Goal: Task Accomplishment & Management: Manage account settings

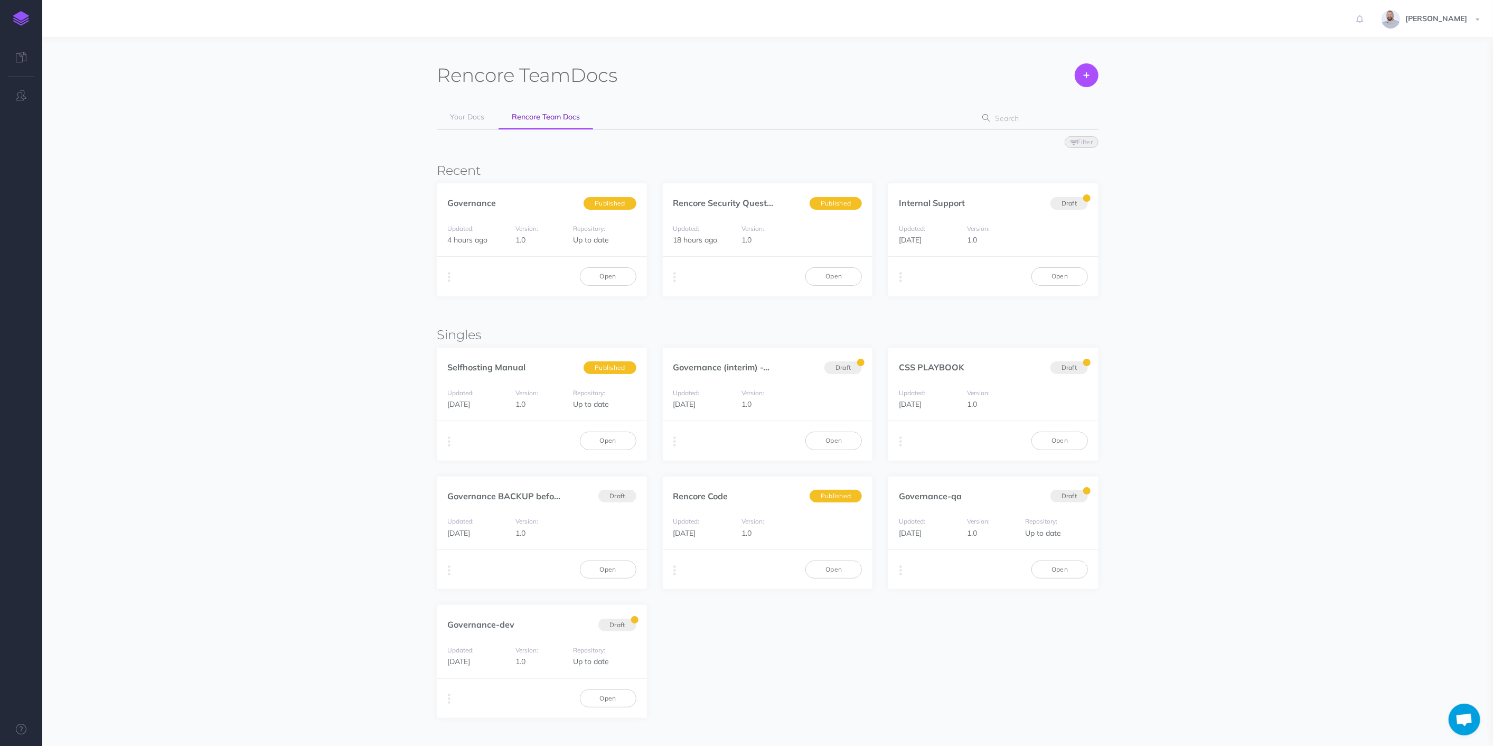
scroll to position [351, 0]
click at [617, 277] on link "Open" at bounding box center [608, 276] width 57 height 18
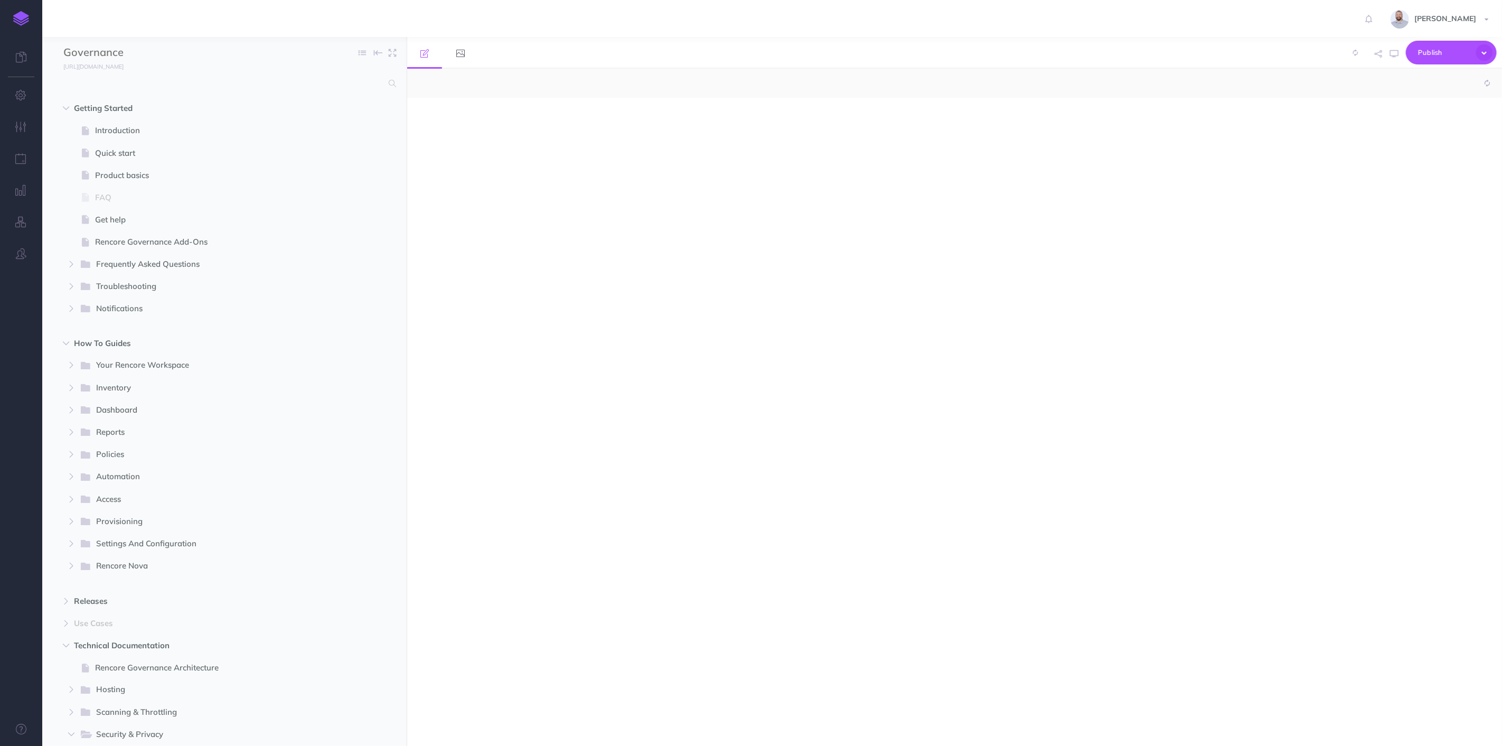
select select "null"
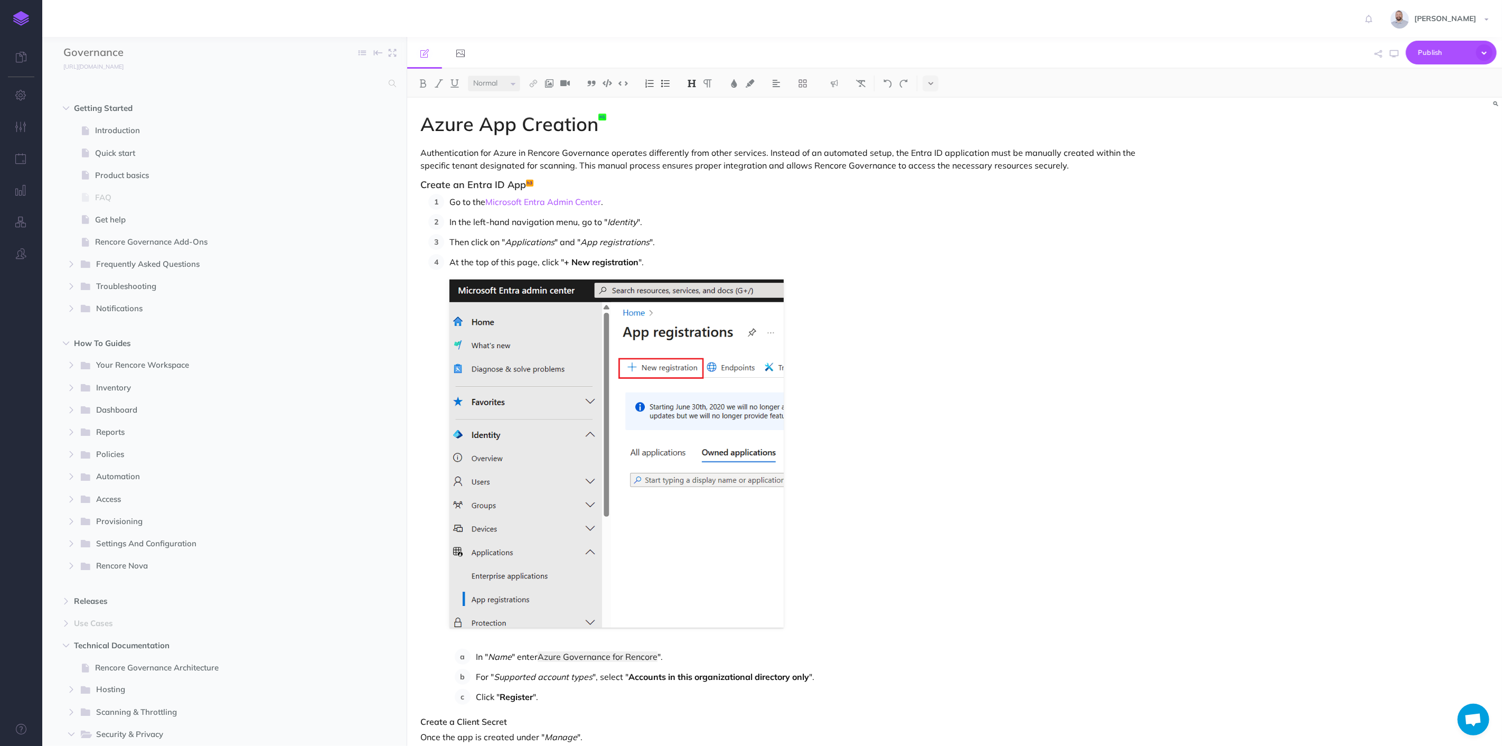
scroll to position [351, 0]
click at [65, 305] on button "button" at bounding box center [71, 308] width 19 height 13
click at [128, 335] on span "Enterprise Automation Notifications" at bounding box center [223, 331] width 240 height 13
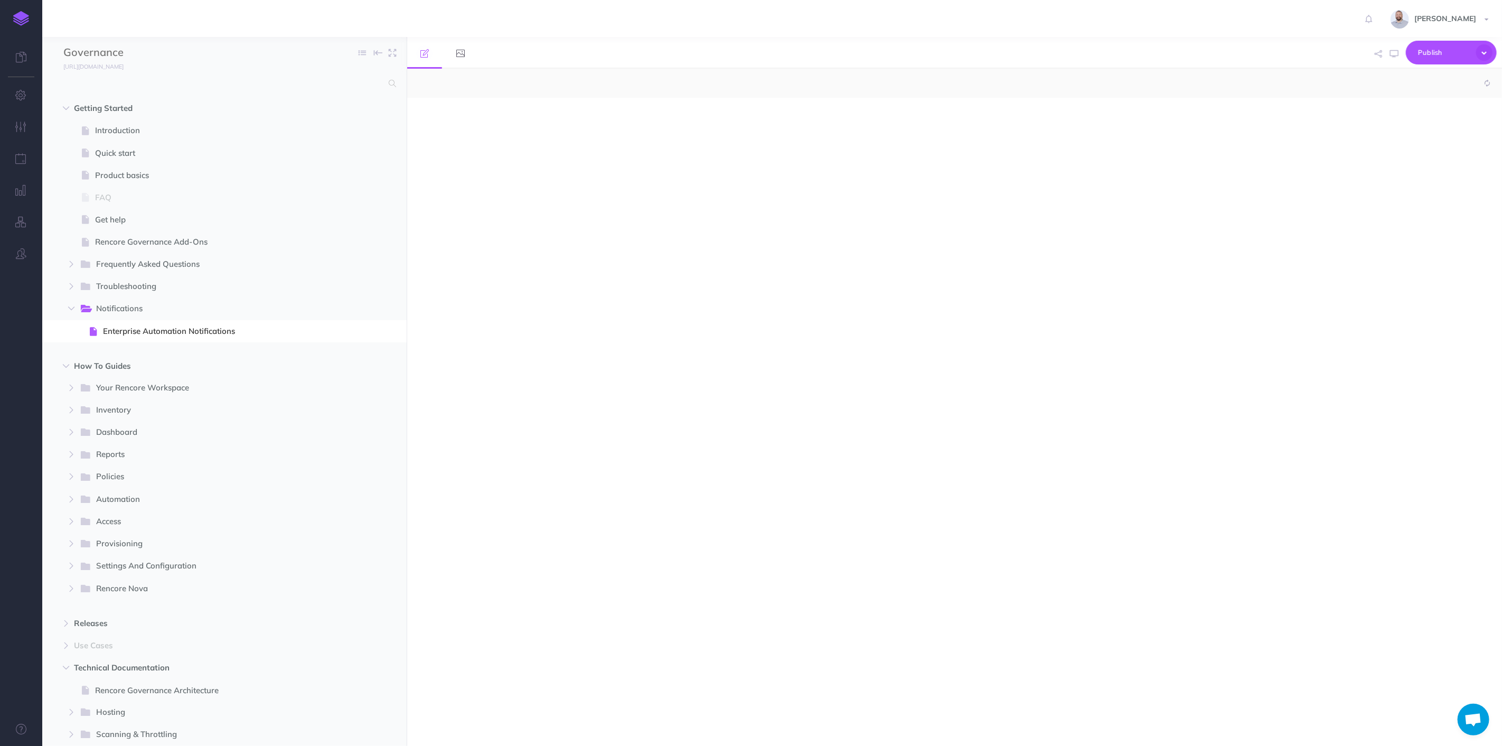
select select "null"
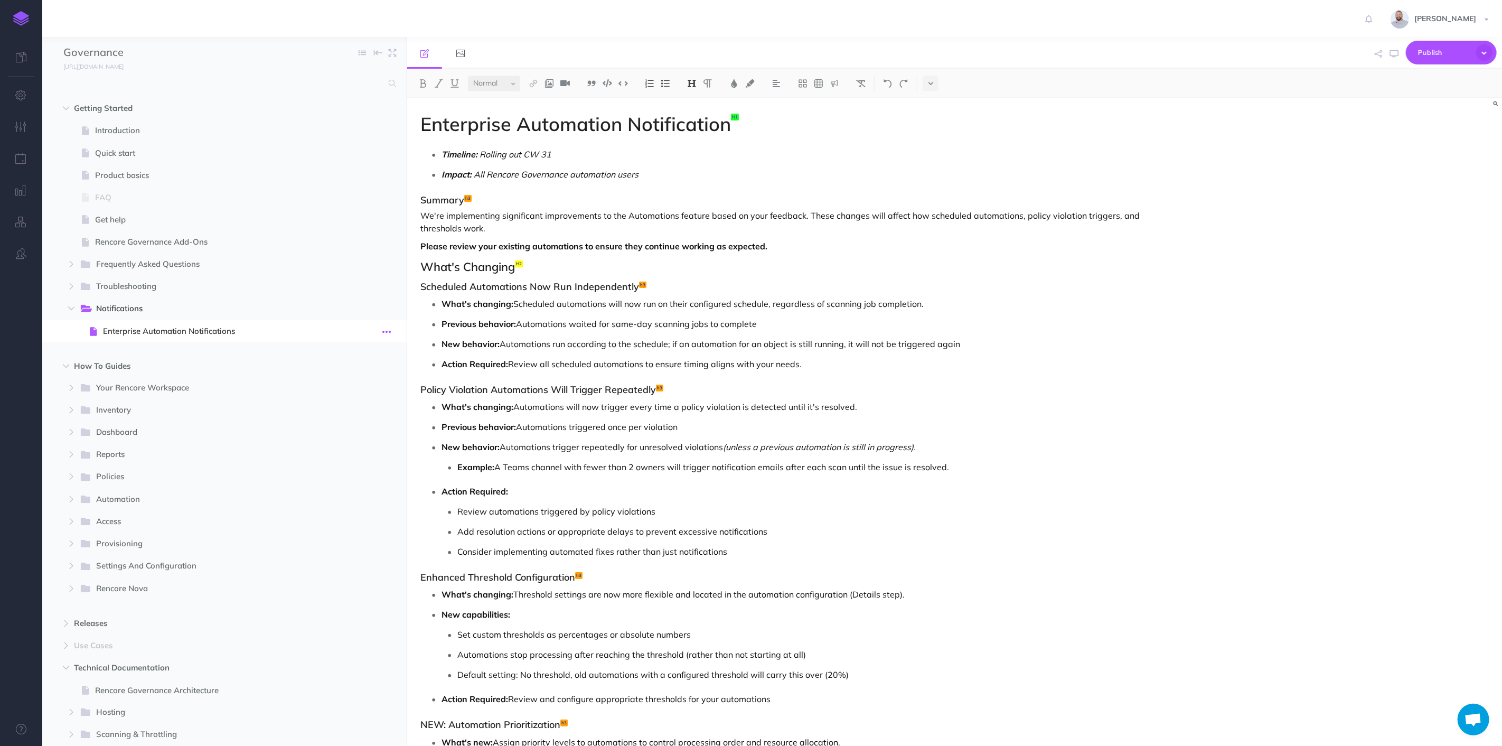
click at [385, 333] on icon "button" at bounding box center [386, 331] width 8 height 13
click at [358, 385] on link "Duplicate" at bounding box center [356, 385] width 79 height 17
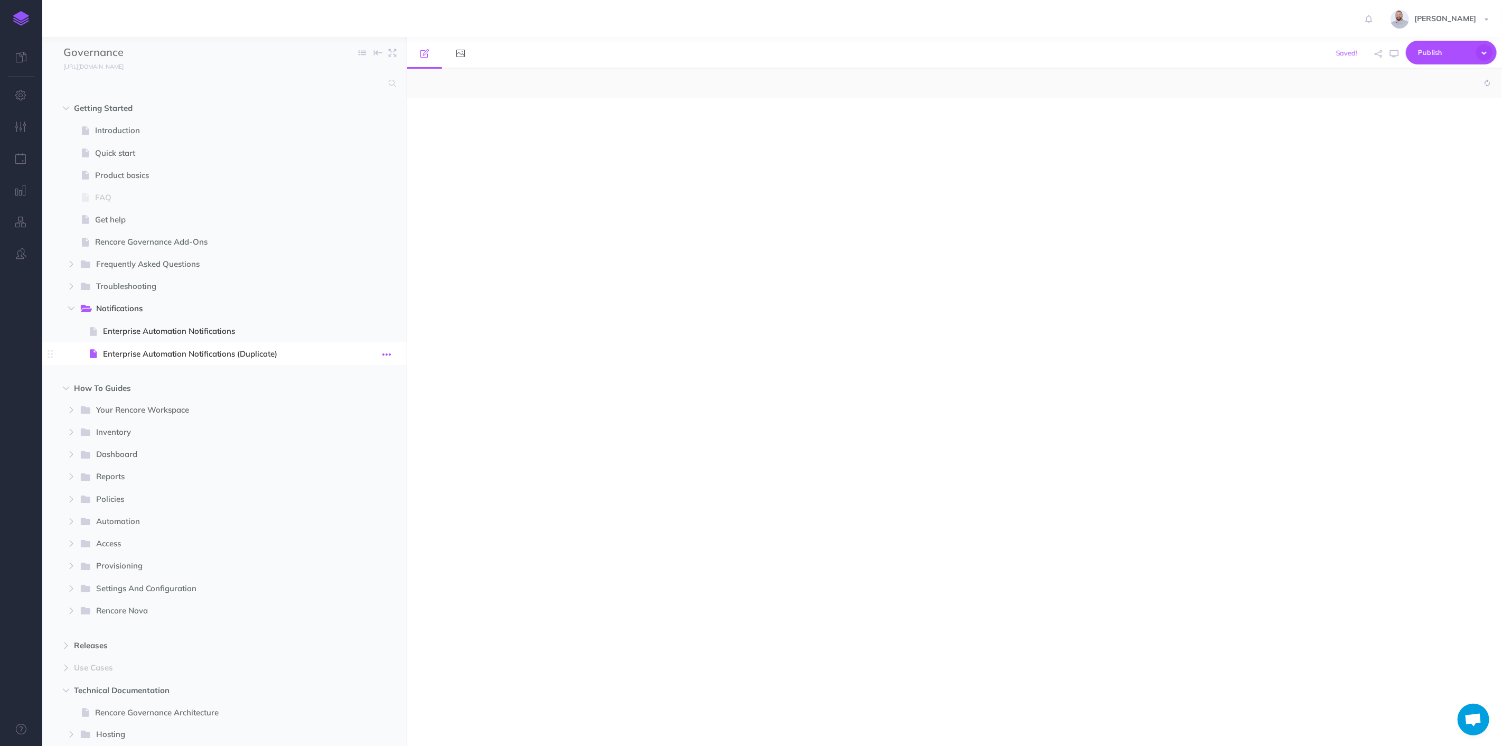
click at [388, 352] on icon "button" at bounding box center [386, 354] width 8 height 13
select select "null"
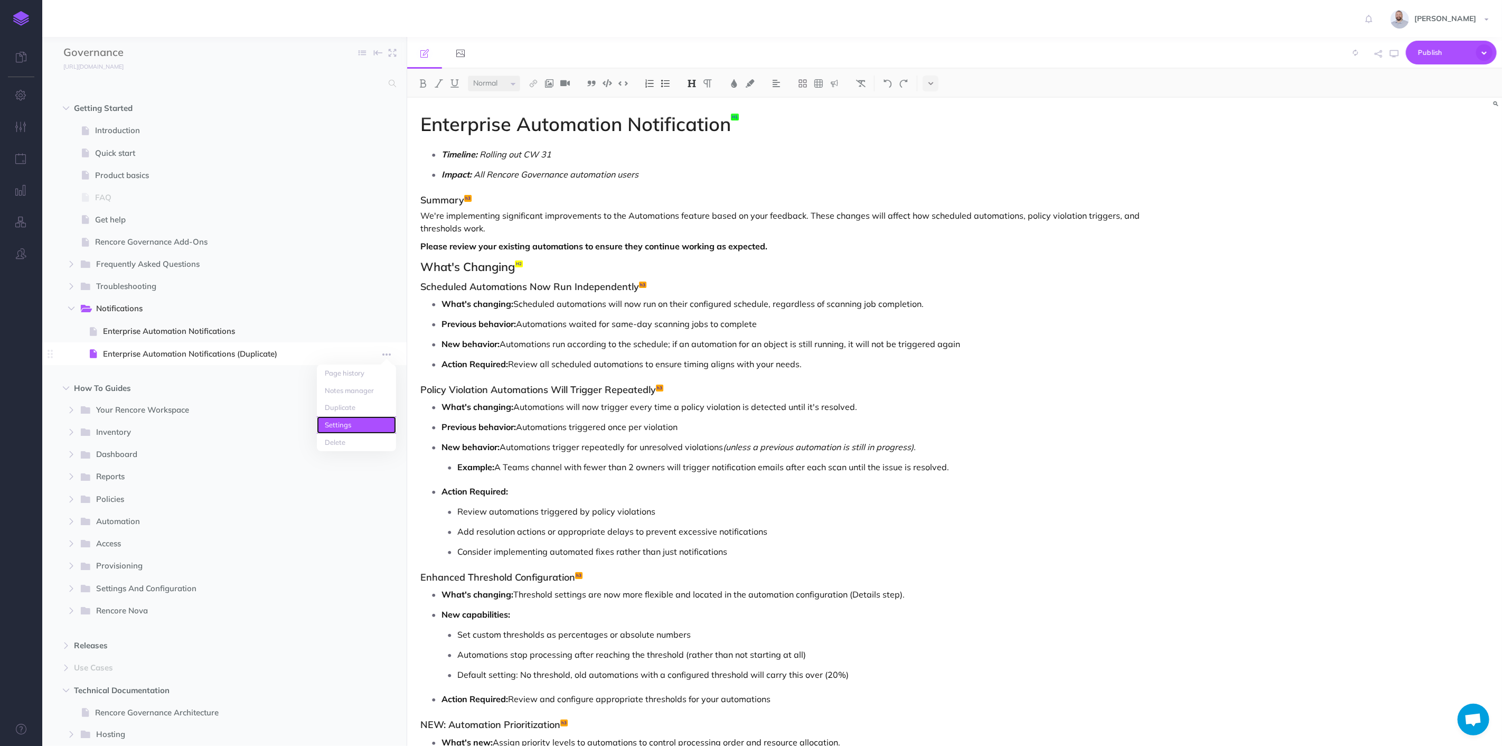
click at [359, 428] on link "Settings" at bounding box center [356, 424] width 79 height 17
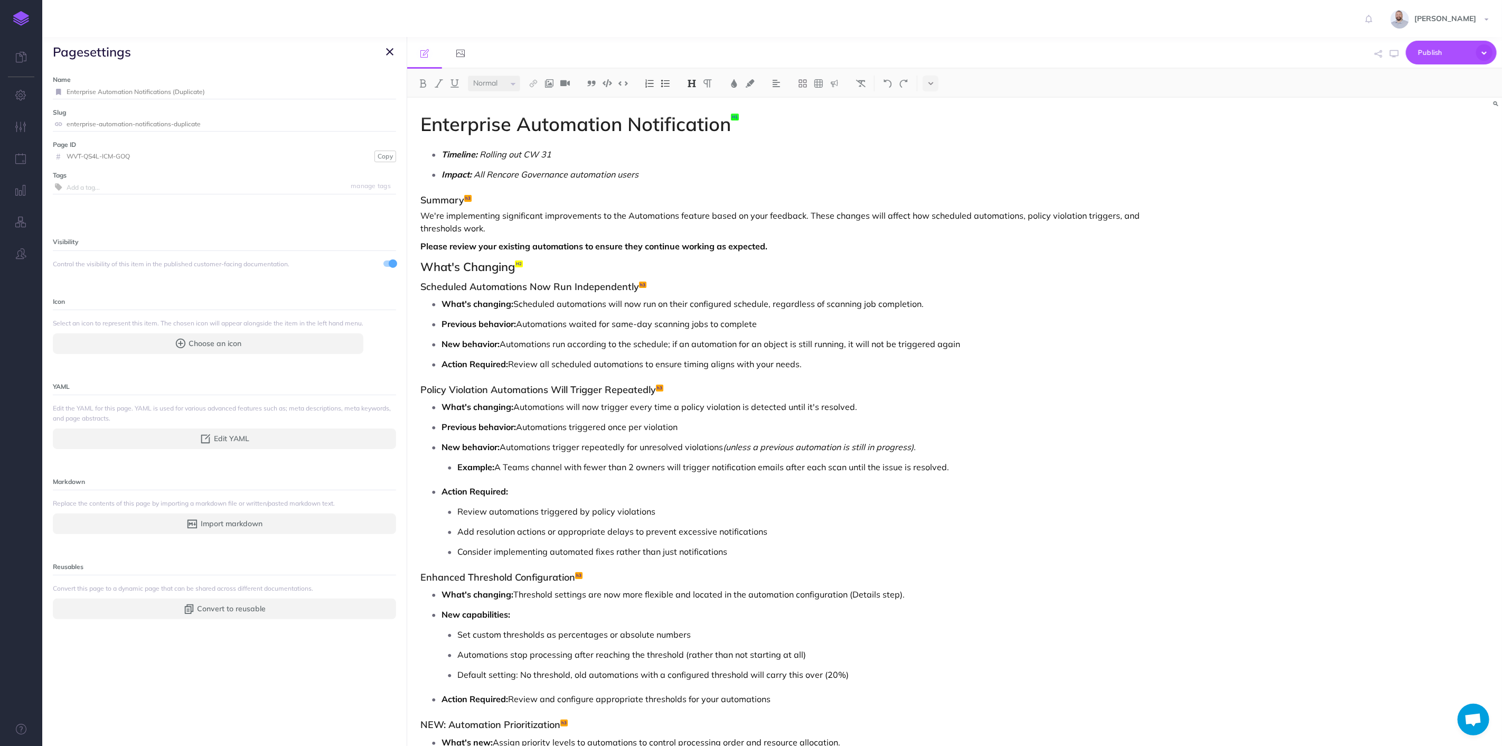
click at [383, 265] on span at bounding box center [389, 263] width 13 height 6
click at [727, 126] on h1 "Enterprise Automation Notification" at bounding box center [790, 124] width 740 height 21
drag, startPoint x: 268, startPoint y: 91, endPoint x: 61, endPoint y: 95, distance: 207.6
click at [61, 95] on div "Enterprise Automation Notifications (Duplicate)" at bounding box center [224, 92] width 343 height 14
type input "Changes to SharePoint and Ondrive Job Processing"
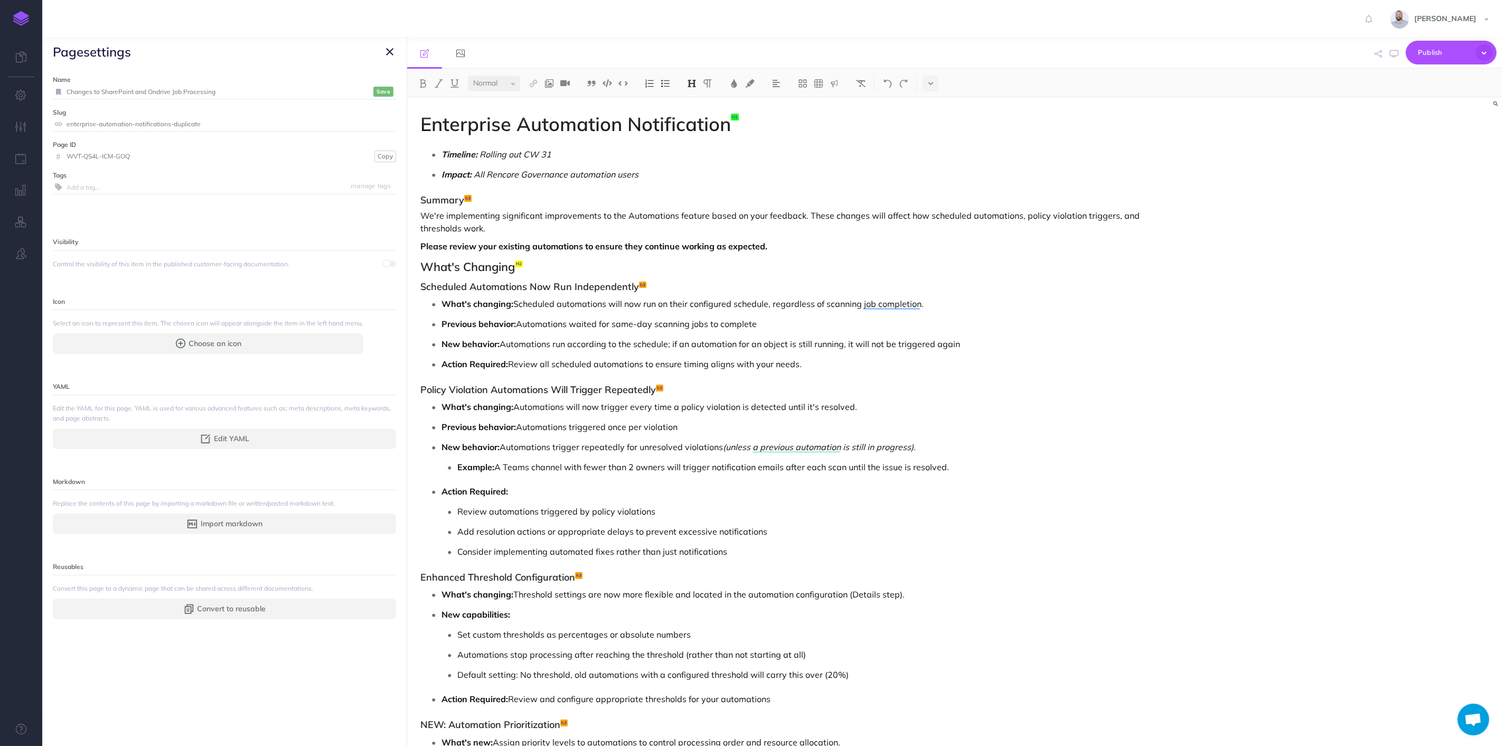
click at [640, 176] on p "Impact: All Rencore Governance automation users" at bounding box center [801, 174] width 719 height 16
drag, startPoint x: 424, startPoint y: 124, endPoint x: 731, endPoint y: 123, distance: 307.4
click at [731, 123] on h1 "Enterprise Automation Notification" at bounding box center [790, 124] width 740 height 21
click at [235, 92] on input "Changes to SharePoint and Ondrive Job Processing" at bounding box center [219, 92] width 304 height 14
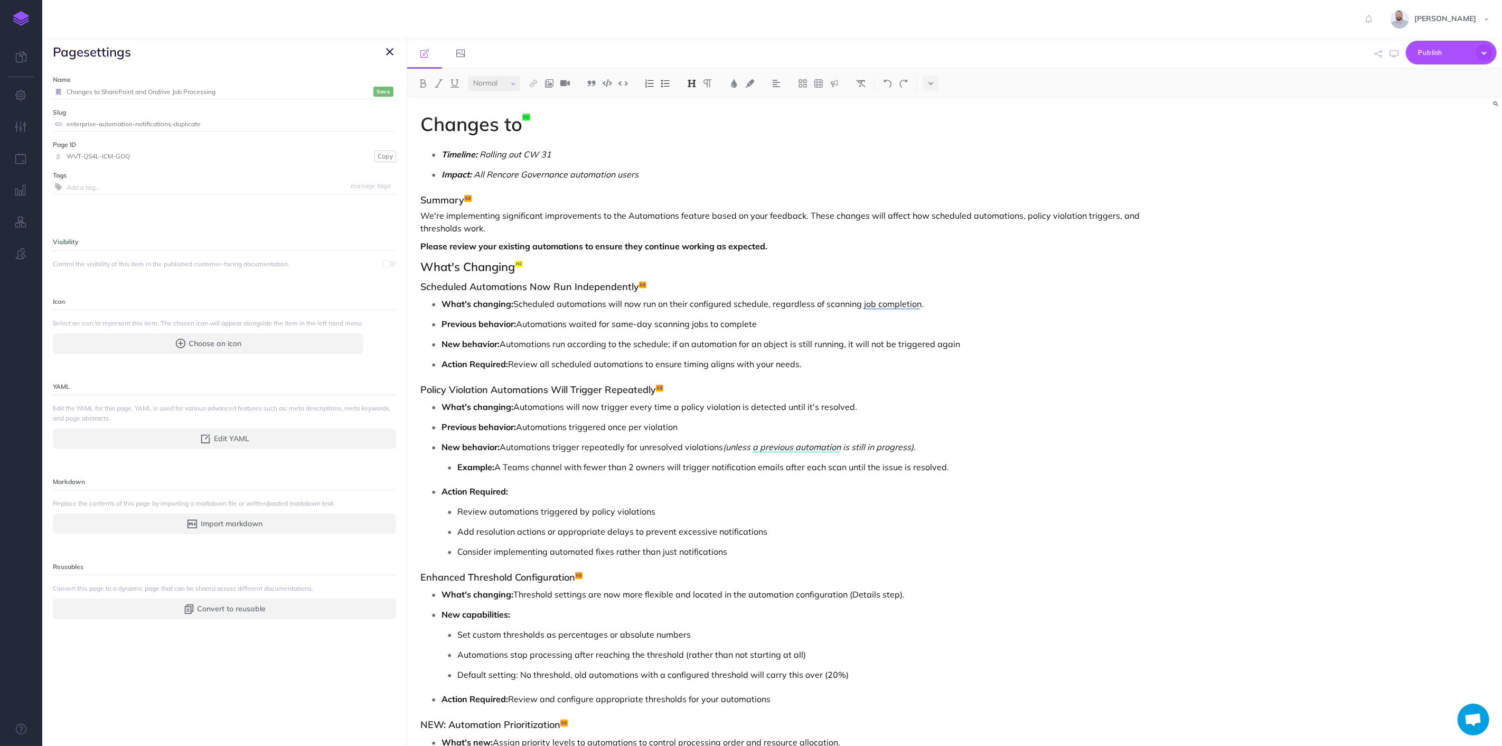
click at [235, 92] on input "Changes to SharePoint and Ondrive Job Processing" at bounding box center [219, 92] width 304 height 14
click at [377, 87] on button "Save" at bounding box center [383, 92] width 20 height 10
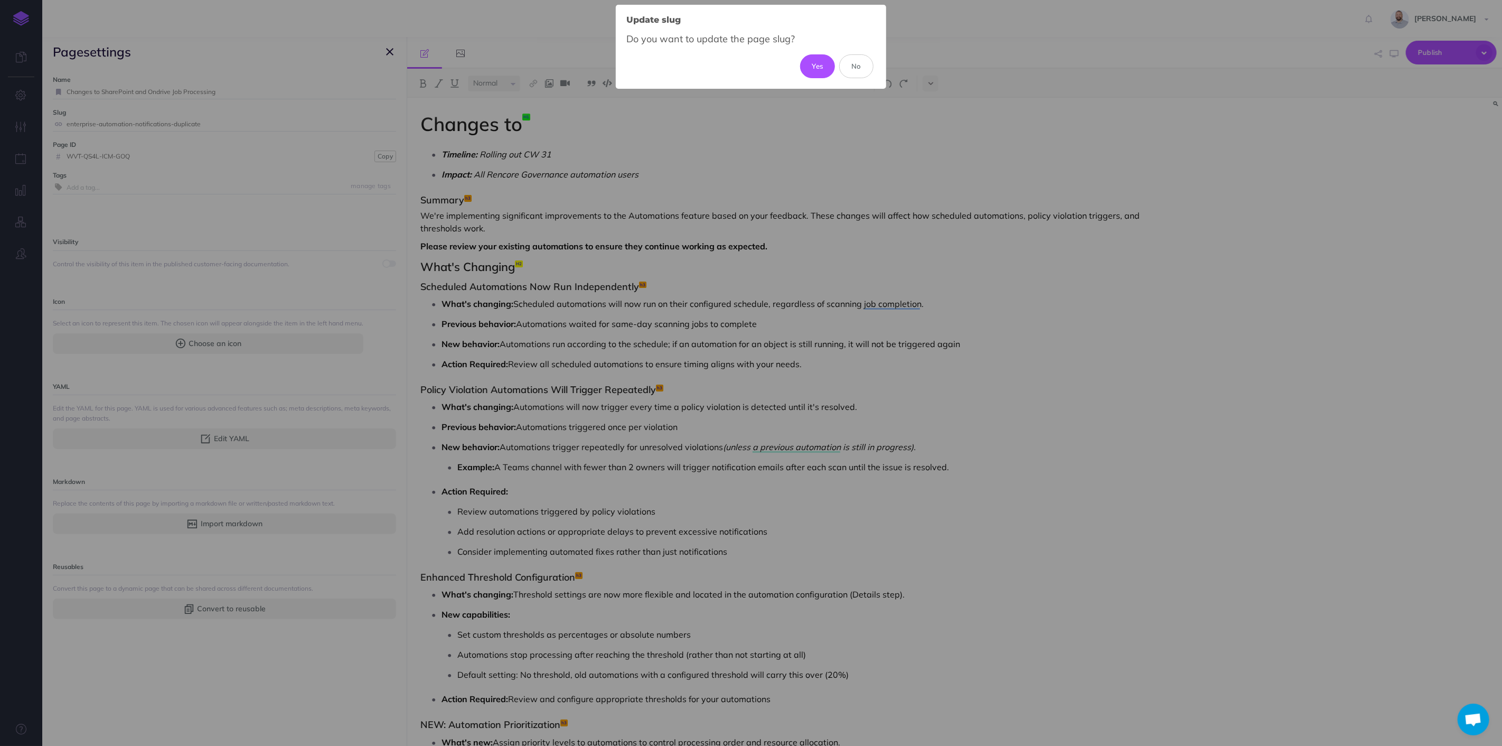
drag, startPoint x: 813, startPoint y: 65, endPoint x: 754, endPoint y: 80, distance: 61.0
click at [813, 65] on button "Yes" at bounding box center [817, 65] width 35 height 23
type input "changes-to-sharepoint-and-ondrive-job-processing"
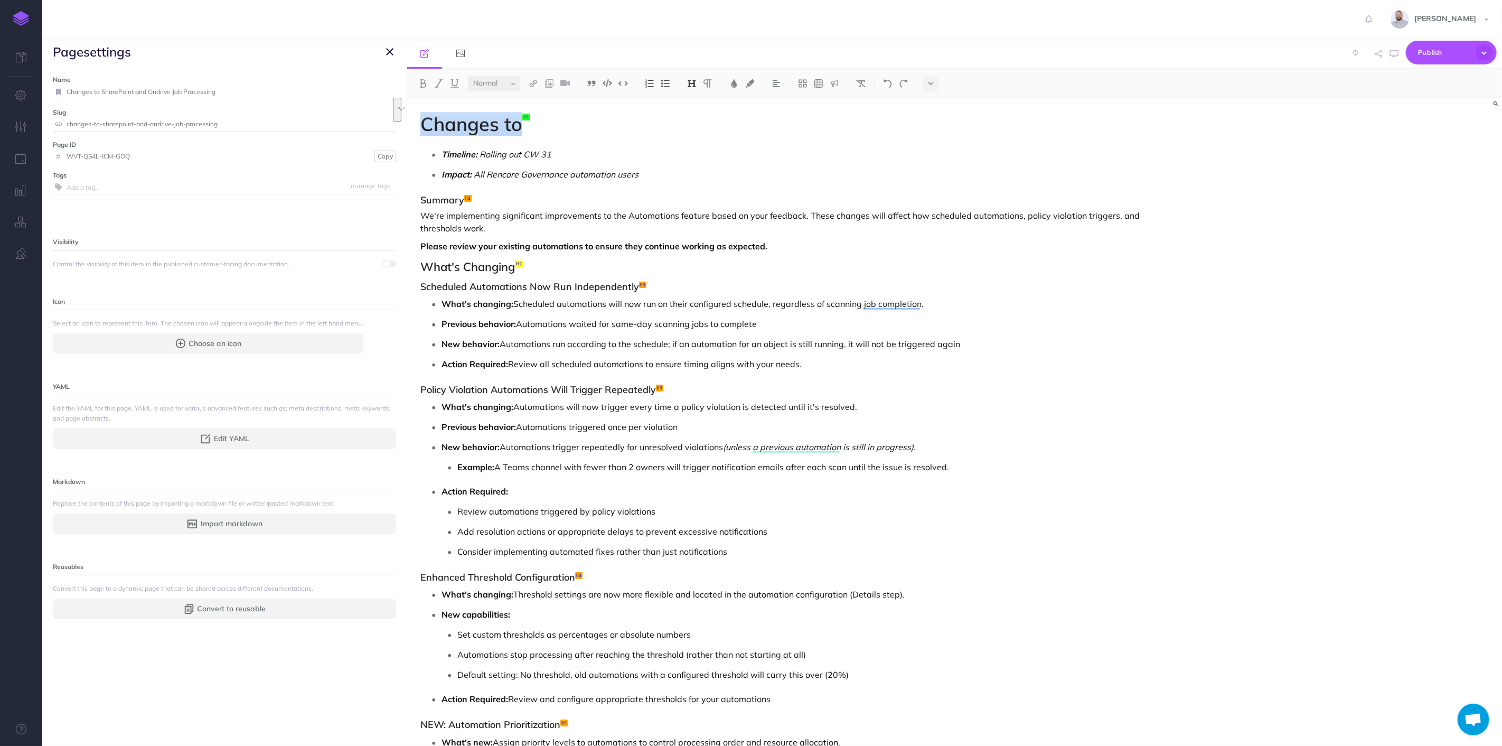
drag, startPoint x: 520, startPoint y: 126, endPoint x: 417, endPoint y: 125, distance: 103.5
click at [417, 125] on div "Changes to Timeline: Rolling out CW 31 Impact: All Rencore Governance automatio…" at bounding box center [790, 507] width 766 height 818
click at [158, 91] on input "Changes to SharePoint and Ondrive Job Processing" at bounding box center [232, 92] width 330 height 14
click at [301, 93] on input "Changes to SharePoint and OneDrive Job Processing" at bounding box center [219, 92] width 304 height 14
type input "Changes to SharePoint and OneDrive Job Processing"
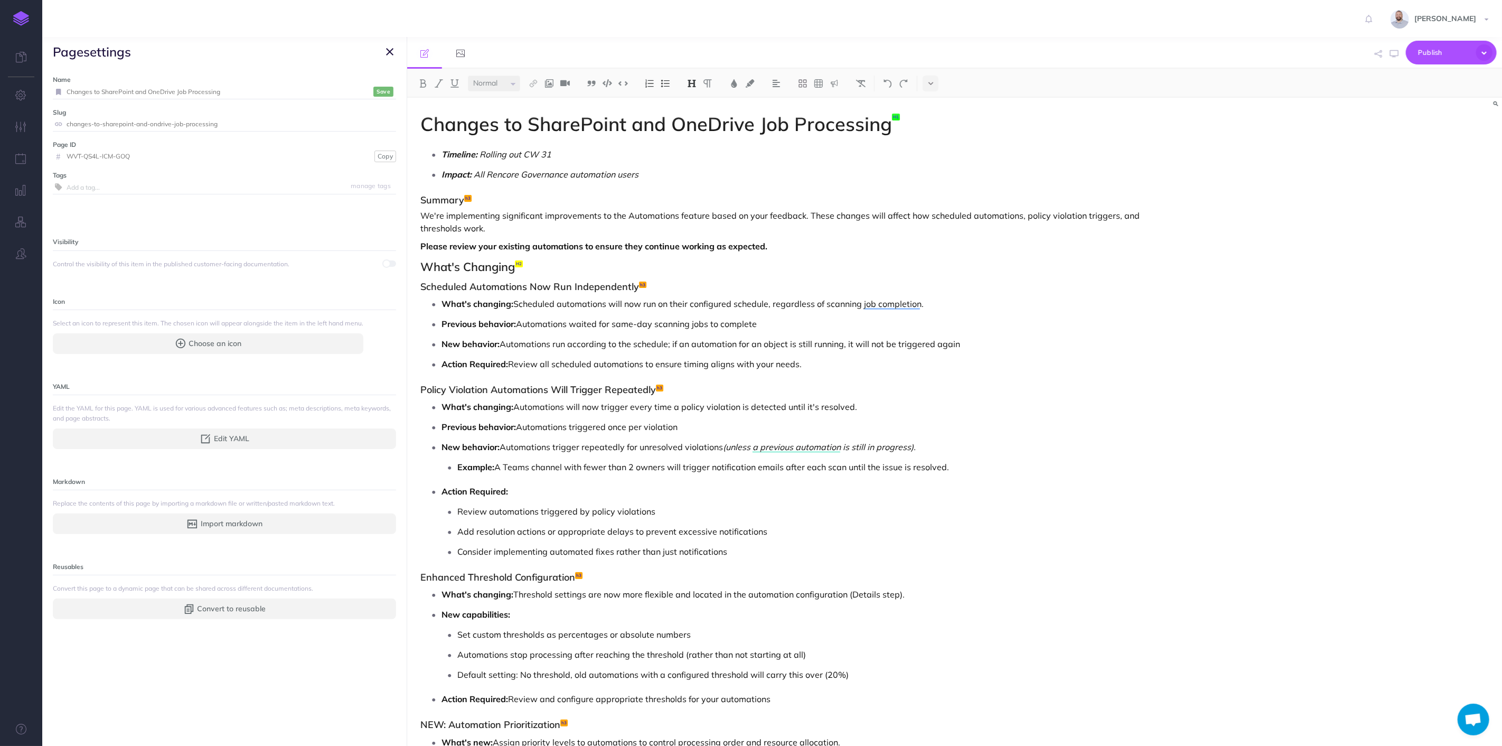
click at [381, 90] on small "Save" at bounding box center [384, 92] width 14 height 8
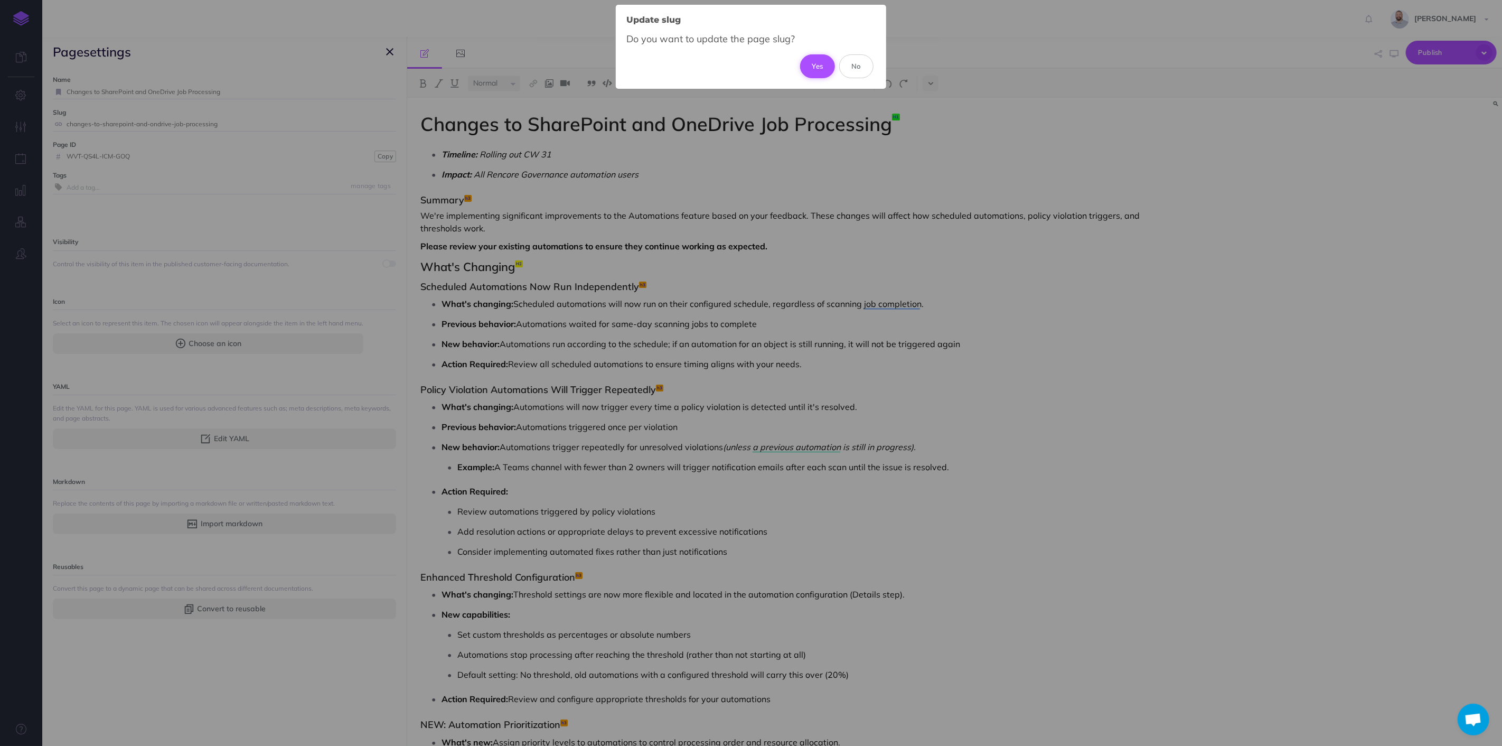
click at [820, 65] on button "Yes" at bounding box center [817, 65] width 35 height 23
type input "changes-to-sharepoint-and-onedrive-job-processing"
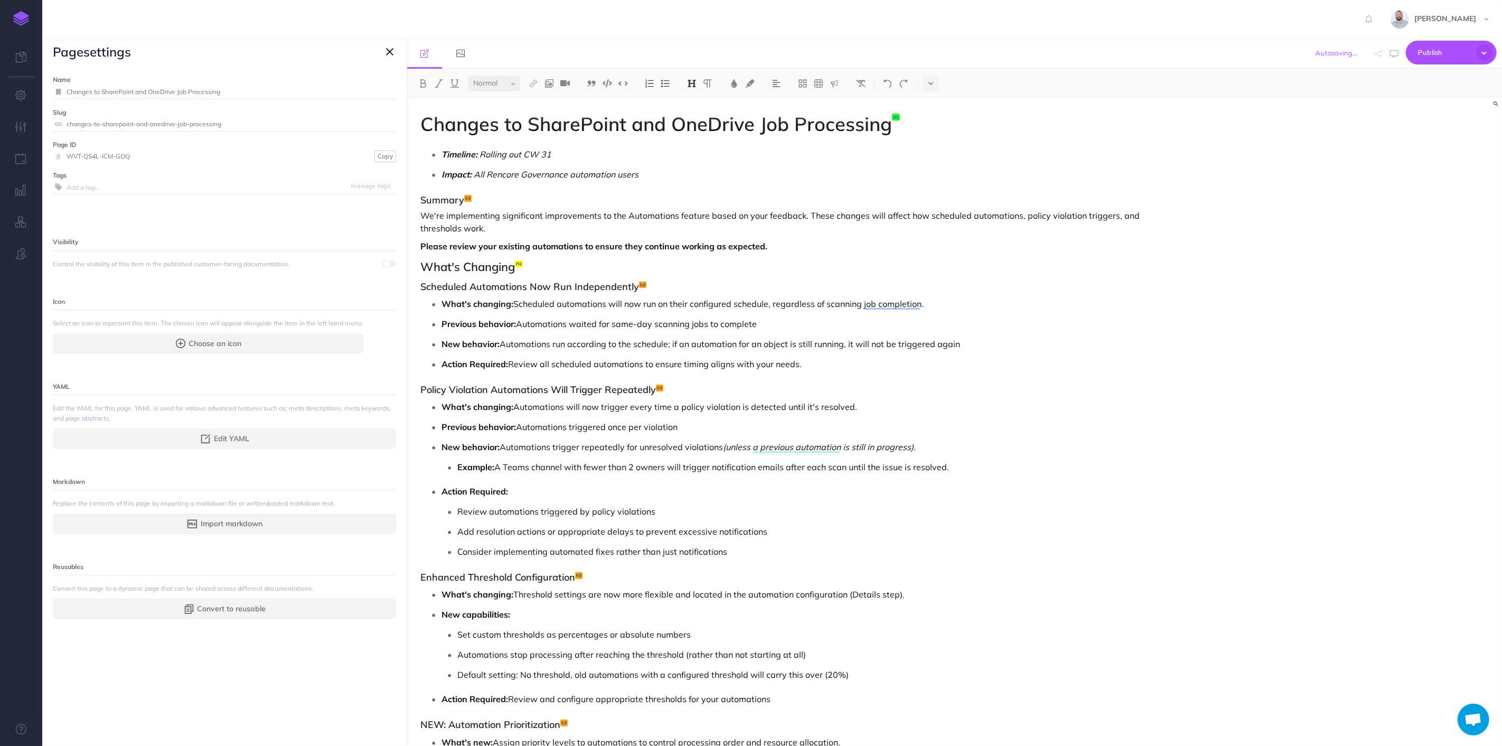
click at [889, 126] on h1 "Changes to SharePoint and OneDrive Job Processing" at bounding box center [790, 124] width 740 height 21
click at [716, 139] on div "Changes to SharePoint and OneDrive Job Processing Timeline: Rolling out CW 31 I…" at bounding box center [790, 507] width 766 height 818
drag, startPoint x: 419, startPoint y: 287, endPoint x: 954, endPoint y: 460, distance: 561.7
click at [954, 460] on div "Changes to SharePoint and OneDrive Job Processing Timeline: Rolling out CW 31 I…" at bounding box center [790, 507] width 766 height 818
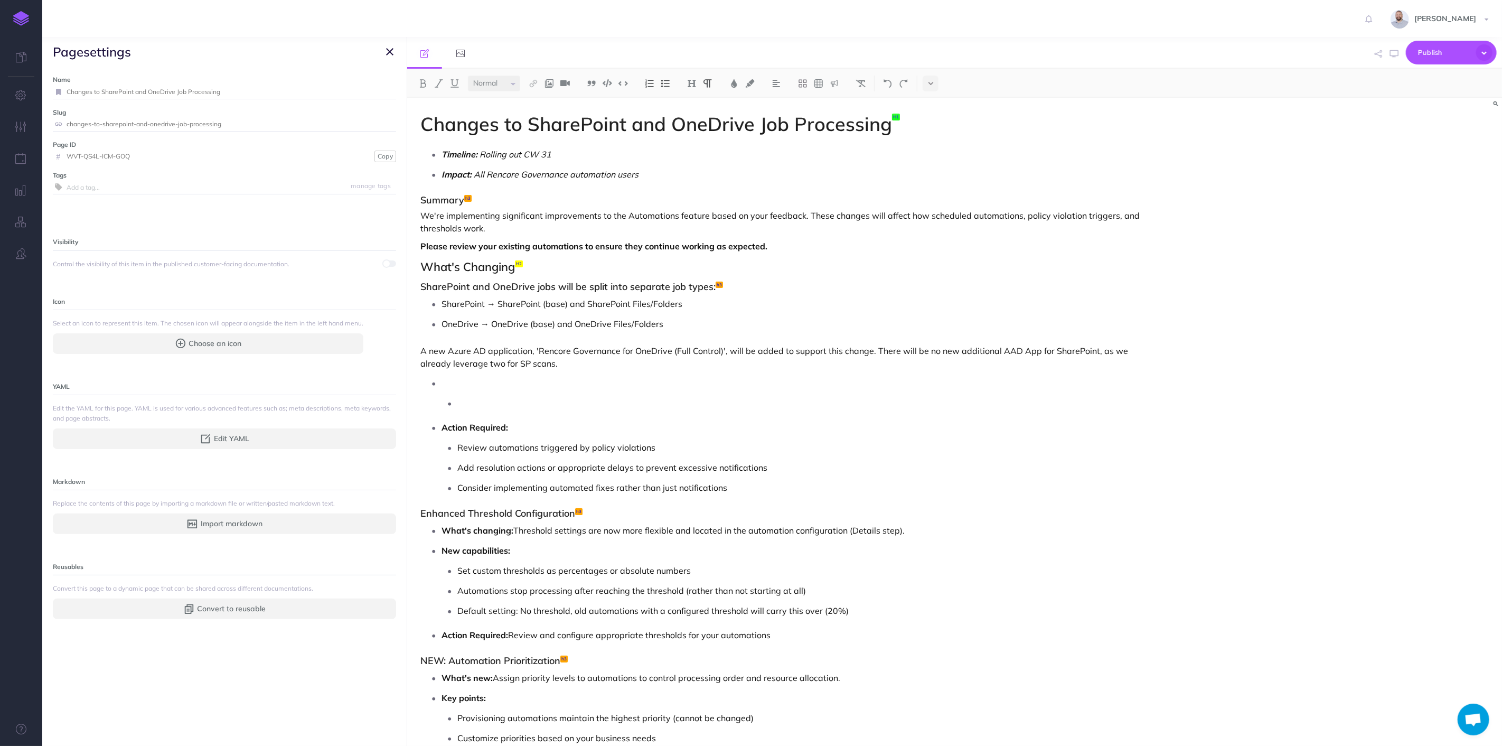
click at [683, 303] on p "SharePoint → SharePoint (base) and SharePoint Files/Folders" at bounding box center [801, 304] width 719 height 16
